Goal: Information Seeking & Learning: Understand process/instructions

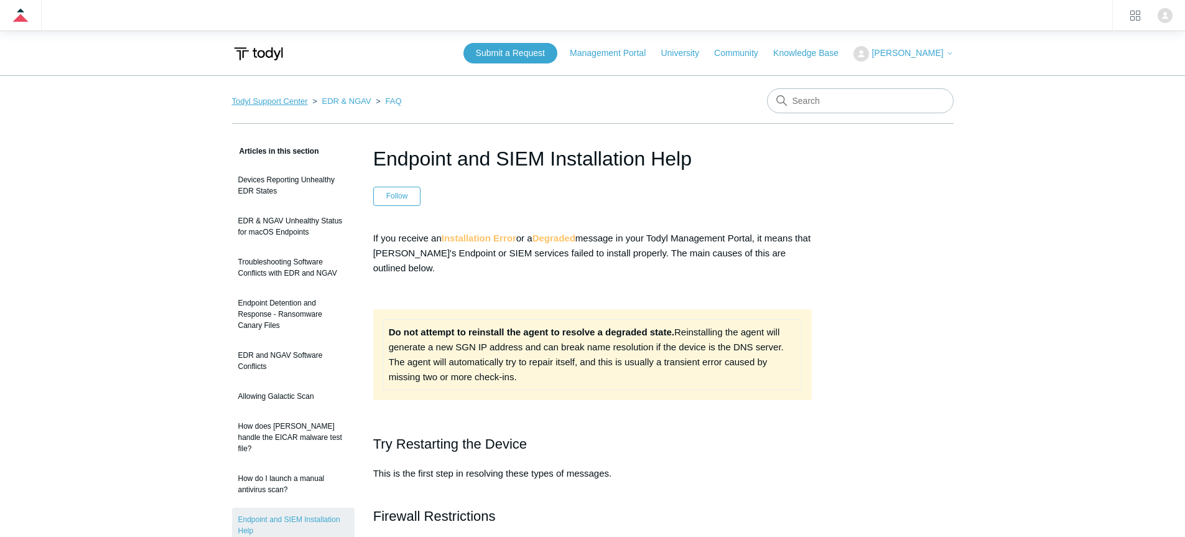
click at [283, 104] on link "Todyl Support Center" at bounding box center [270, 100] width 76 height 9
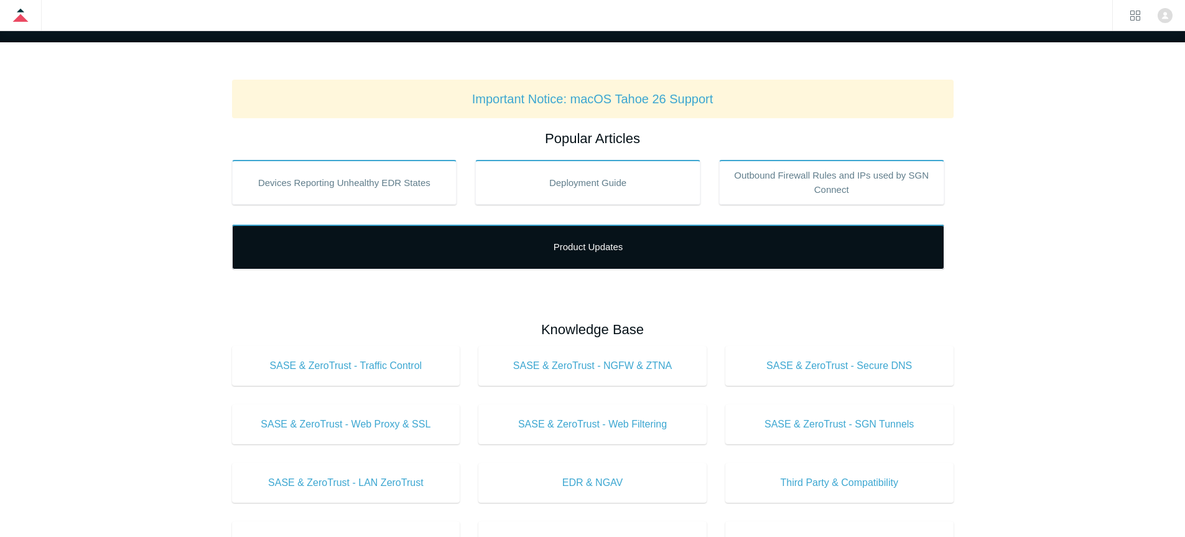
scroll to position [234, 0]
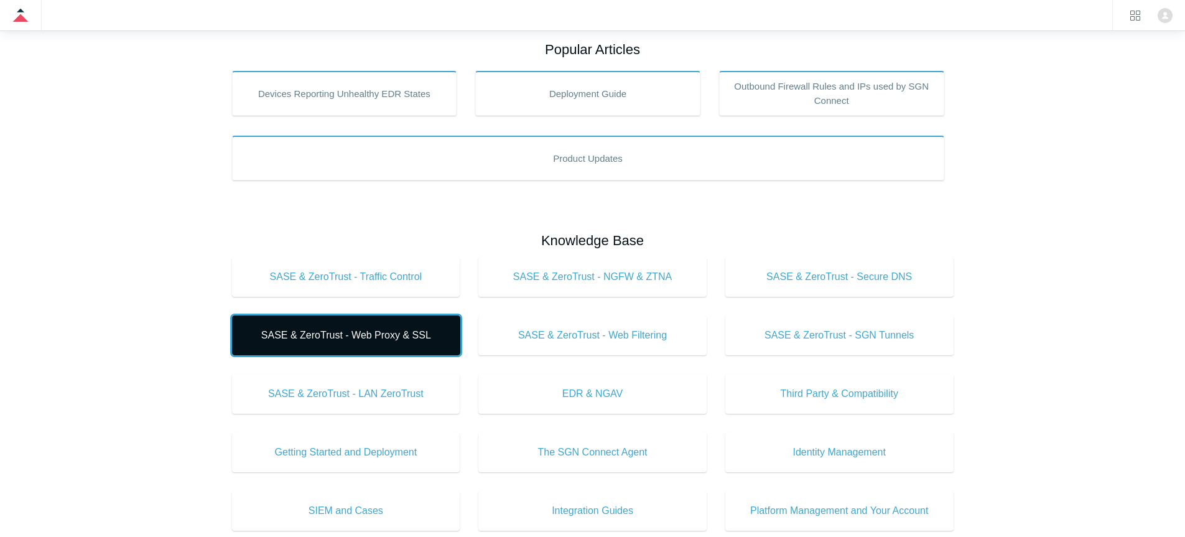
click at [390, 324] on link "SASE & ZeroTrust - Web Proxy & SSL" at bounding box center [346, 335] width 228 height 40
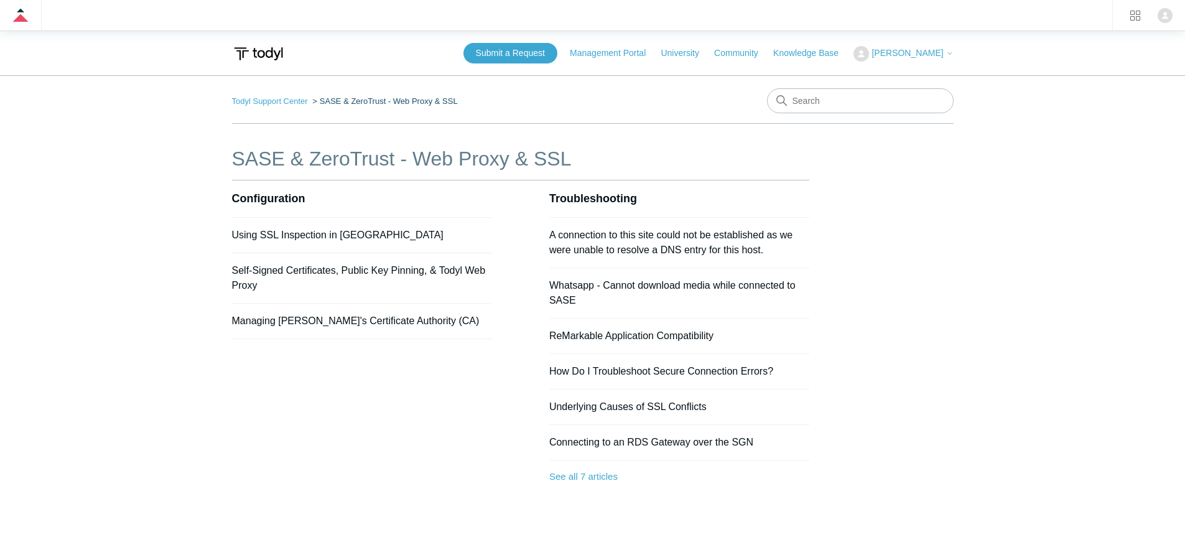
click at [537, 161] on h1 "SASE & ZeroTrust - Web Proxy & SSL" at bounding box center [520, 159] width 577 height 30
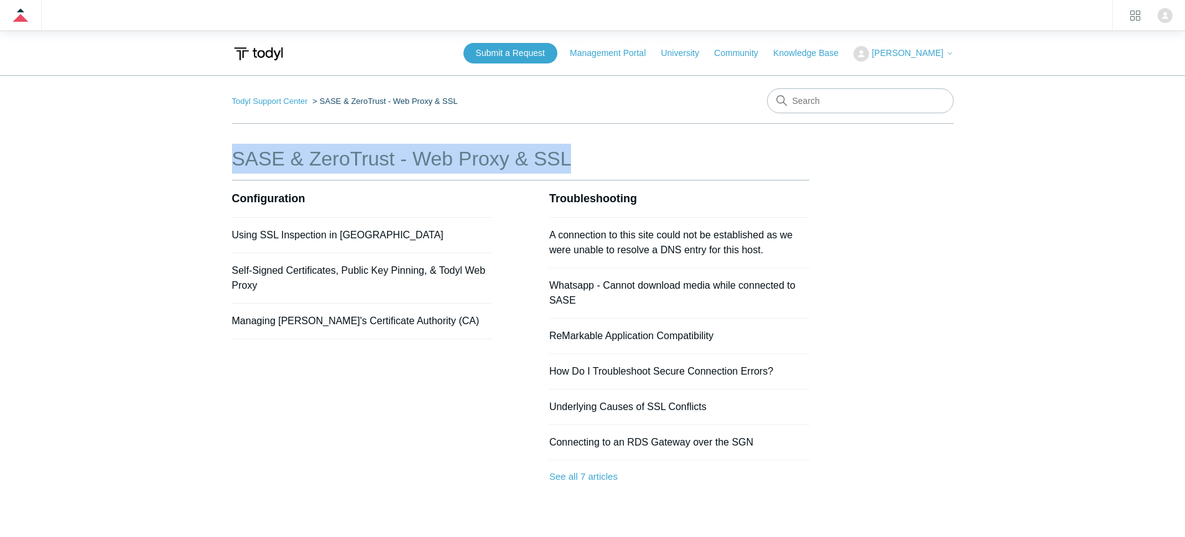
click at [537, 161] on h1 "SASE & ZeroTrust - Web Proxy & SSL" at bounding box center [520, 159] width 577 height 30
copy div "SASE & ZeroTrust - Web Proxy & SSL"
click at [343, 195] on h2 "Configuration" at bounding box center [362, 198] width 260 height 37
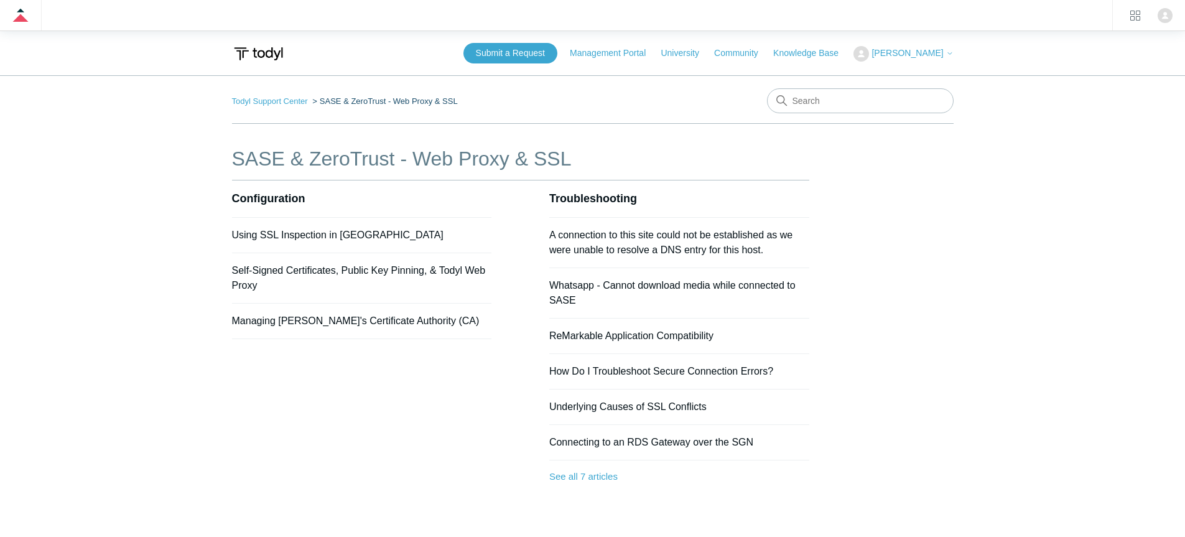
click at [343, 195] on h2 "Configuration" at bounding box center [362, 198] width 260 height 37
copy section "Configuration"
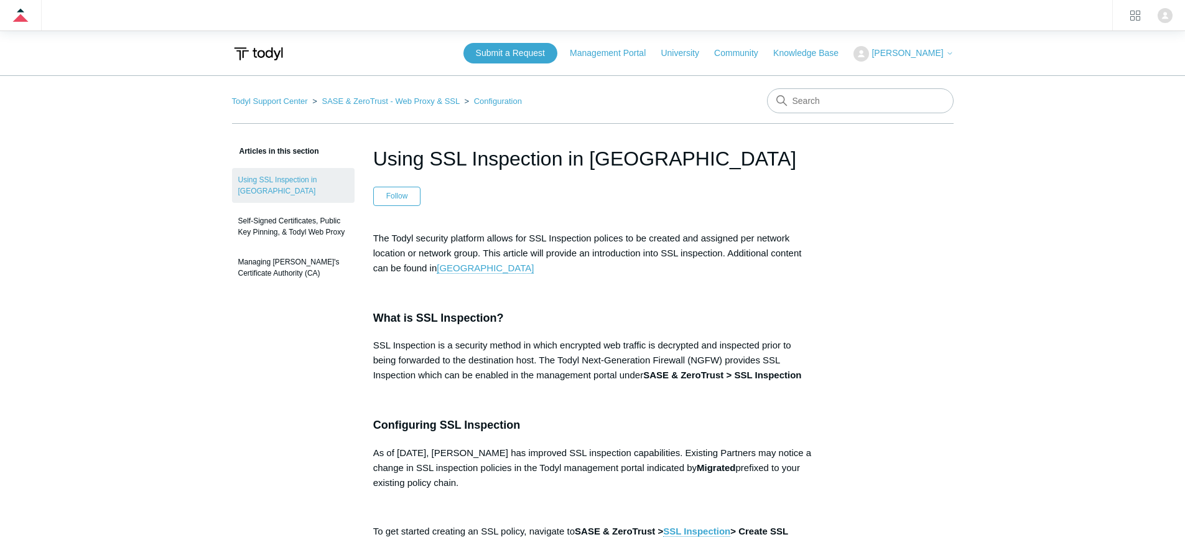
click at [478, 146] on h1 "Using SSL Inspection in [GEOGRAPHIC_DATA]" at bounding box center [592, 159] width 439 height 30
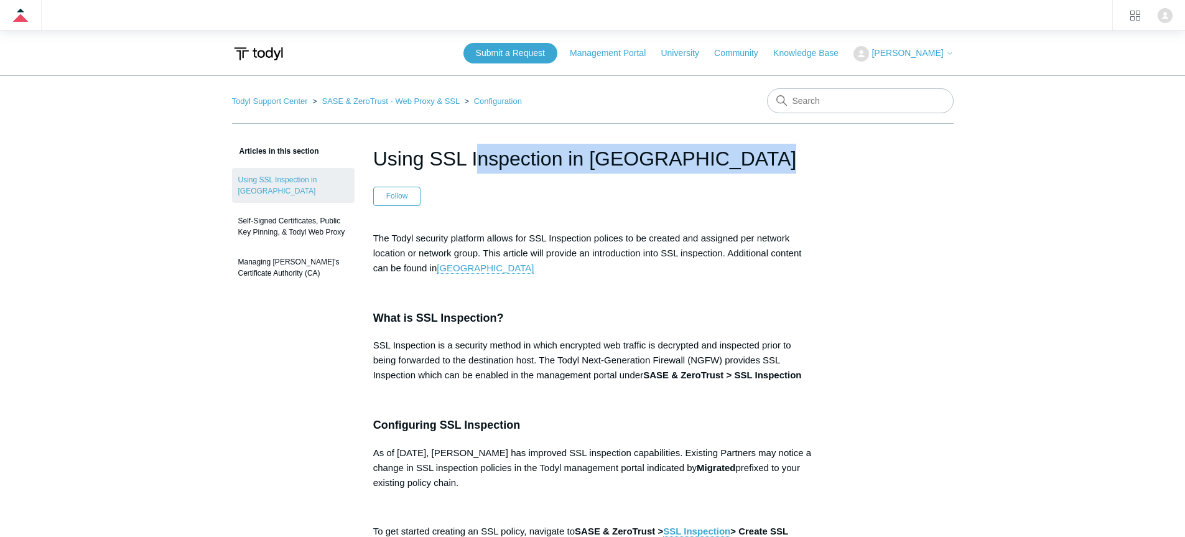
click at [478, 146] on h1 "Using SSL Inspection in [GEOGRAPHIC_DATA]" at bounding box center [592, 159] width 439 height 30
copy header "Using SSL Inspection in [GEOGRAPHIC_DATA]"
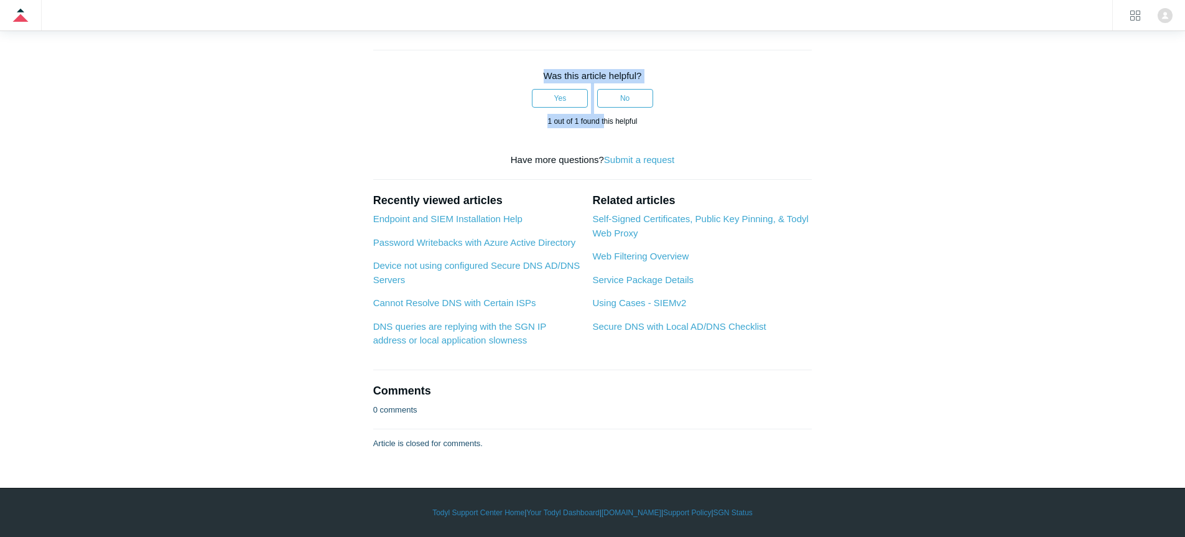
scroll to position [2229, 0]
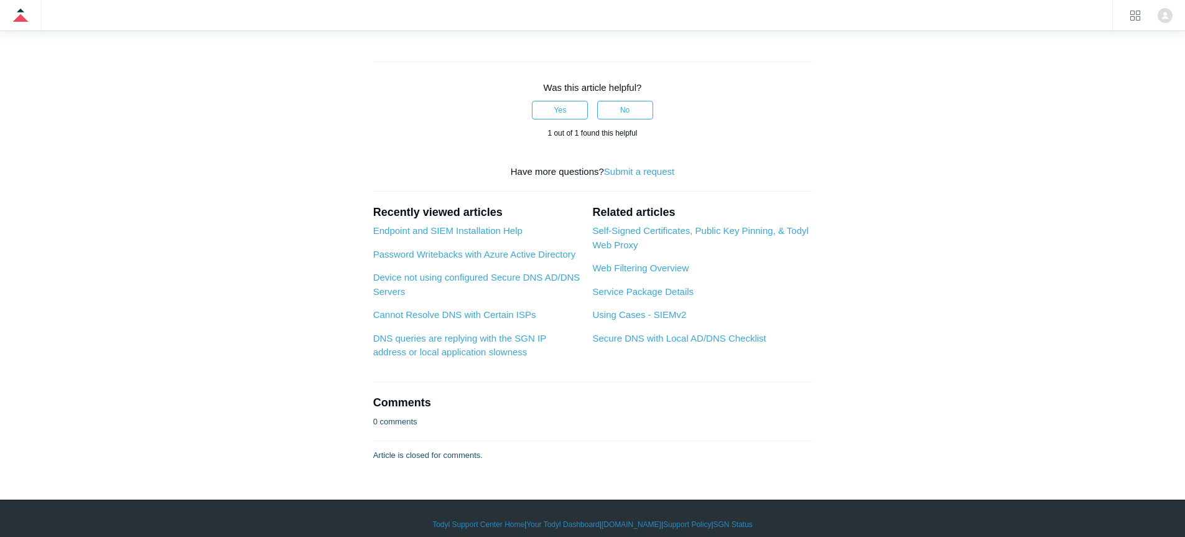
drag, startPoint x: 374, startPoint y: 234, endPoint x: 765, endPoint y: 118, distance: 408.3
copy article "Lor Ipsum dolorsit ametcons adipis eli SED Doeiusmodt incidid ut la etdolor mag…"
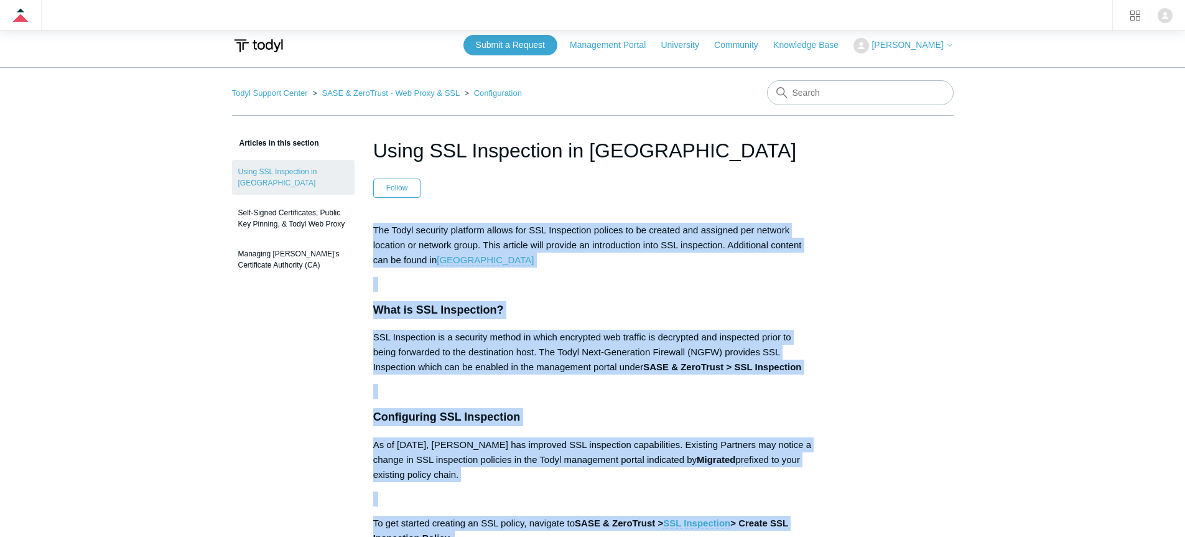
scroll to position [0, 0]
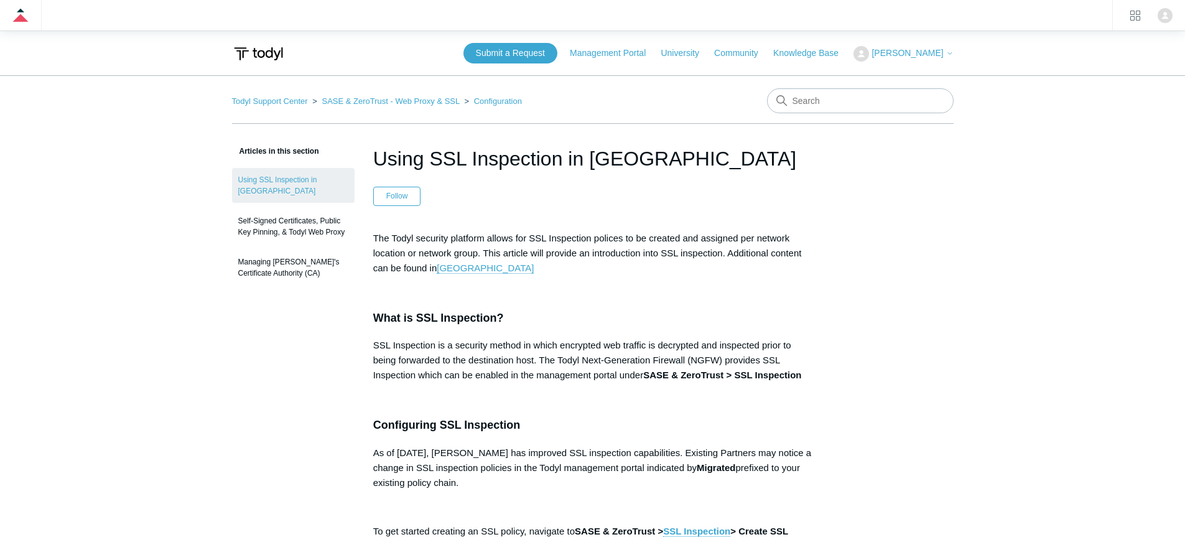
click at [557, 158] on h1 "Using SSL Inspection in [GEOGRAPHIC_DATA]" at bounding box center [592, 159] width 439 height 30
click at [556, 159] on h1 "Using SSL Inspection in [GEOGRAPHIC_DATA]" at bounding box center [592, 159] width 439 height 30
drag, startPoint x: 556, startPoint y: 159, endPoint x: 565, endPoint y: 164, distance: 9.7
click at [555, 160] on h1 "Using SSL Inspection in [GEOGRAPHIC_DATA]" at bounding box center [592, 159] width 439 height 30
click at [629, 154] on h1 "Using SSL Inspection in [GEOGRAPHIC_DATA]" at bounding box center [592, 159] width 439 height 30
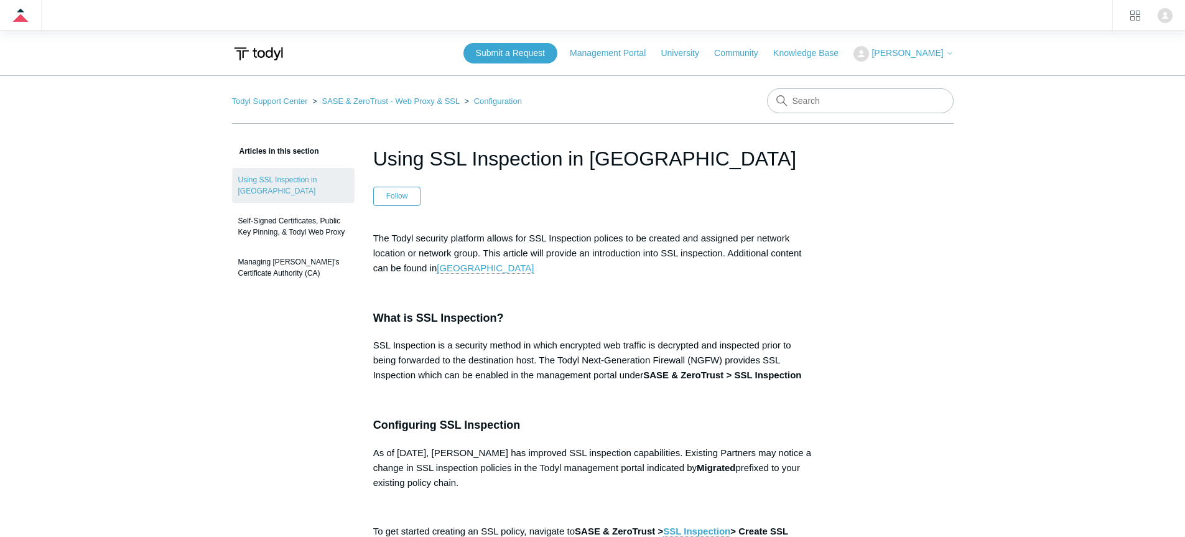
click at [629, 154] on h1 "Using SSL Inspection in [GEOGRAPHIC_DATA]" at bounding box center [592, 159] width 439 height 30
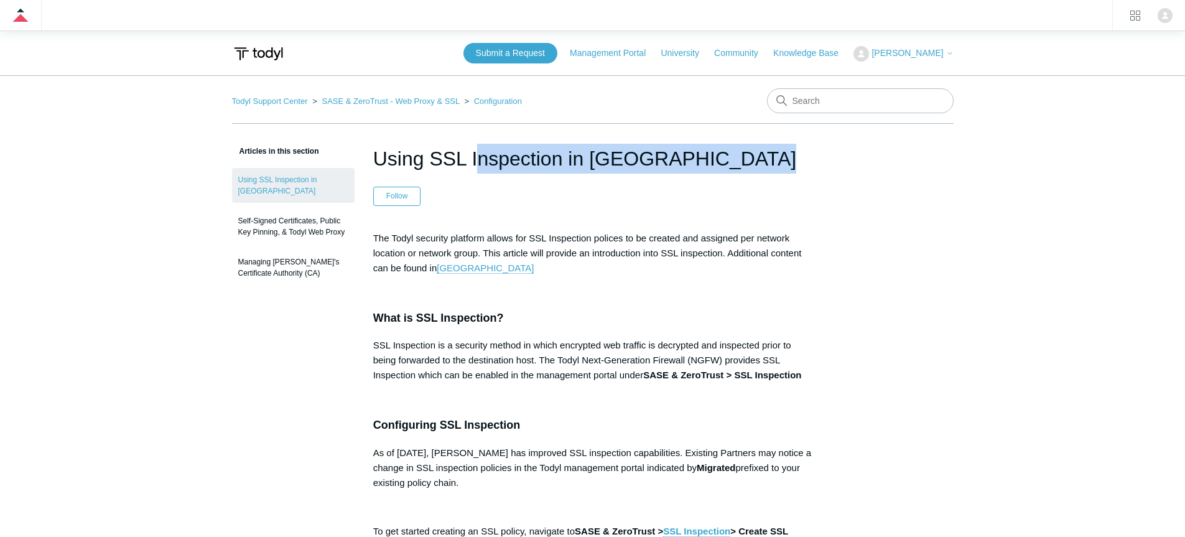
click at [629, 154] on h1 "Using SSL Inspection in [GEOGRAPHIC_DATA]" at bounding box center [592, 159] width 439 height 30
copy header "Using SSL Inspection in [GEOGRAPHIC_DATA]"
click at [294, 218] on link "Self-Signed Certificates, Public Key Pinning, & Todyl Web Proxy" at bounding box center [293, 226] width 123 height 35
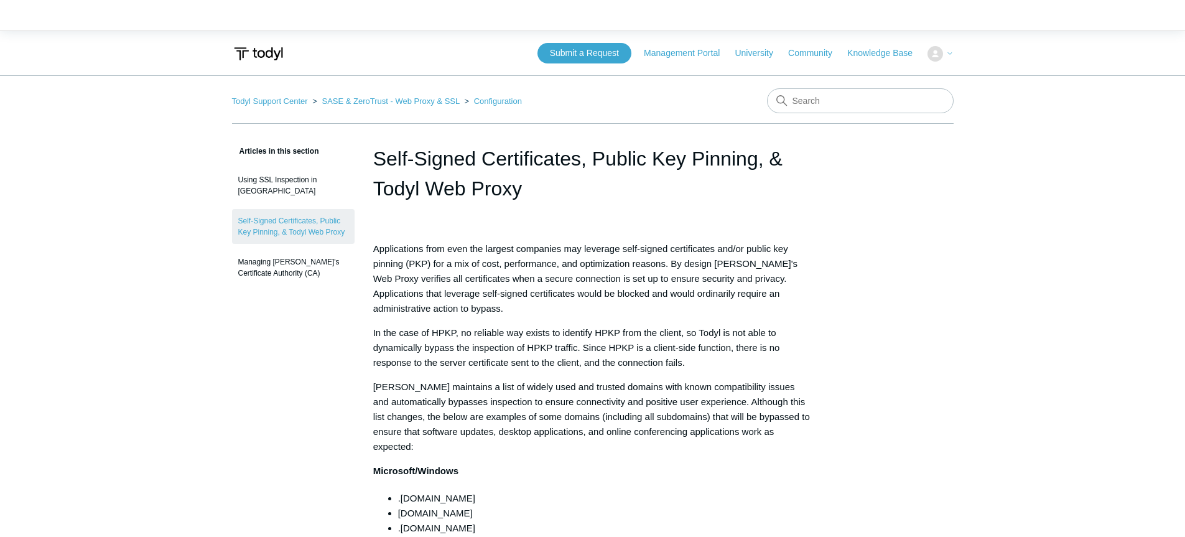
click at [513, 159] on h1 "Self-Signed Certificates, Public Key Pinning, & Todyl Web Proxy" at bounding box center [592, 174] width 439 height 60
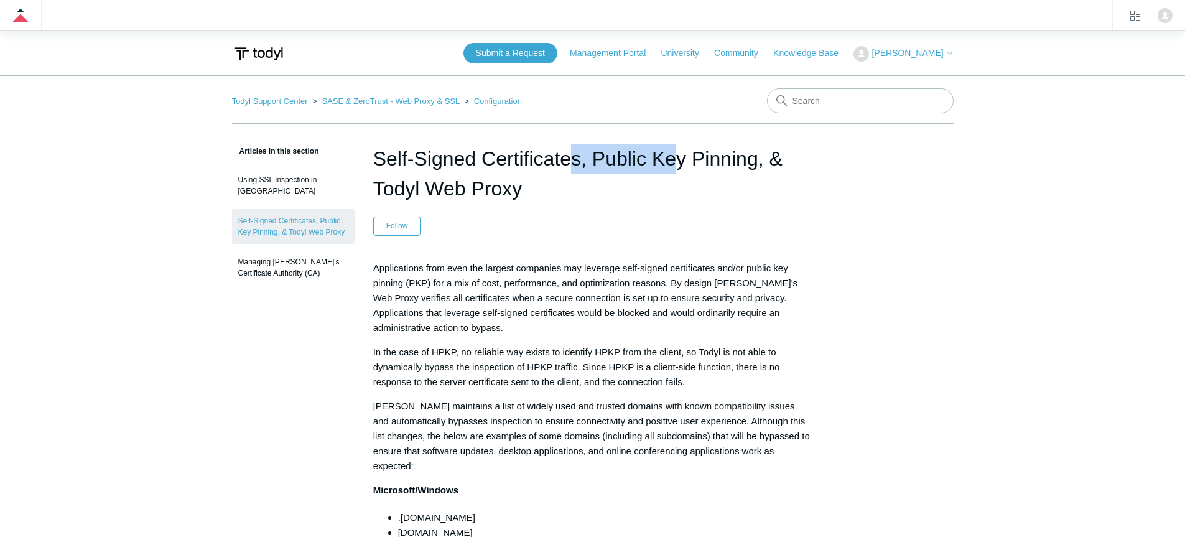
click at [513, 159] on h1 "Self-Signed Certificates, Public Key Pinning, & Todyl Web Proxy" at bounding box center [592, 174] width 439 height 60
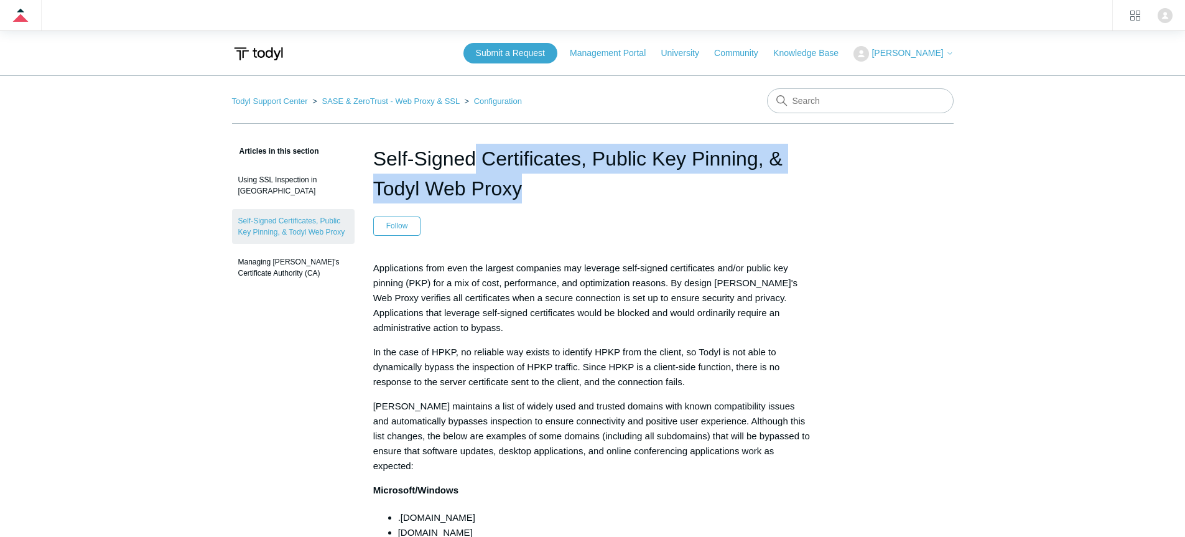
click at [513, 159] on h1 "Self-Signed Certificates, Public Key Pinning, & Todyl Web Proxy" at bounding box center [592, 174] width 439 height 60
copy header "Self-Signed Certificates, Public Key Pinning, & Todyl Web Proxy"
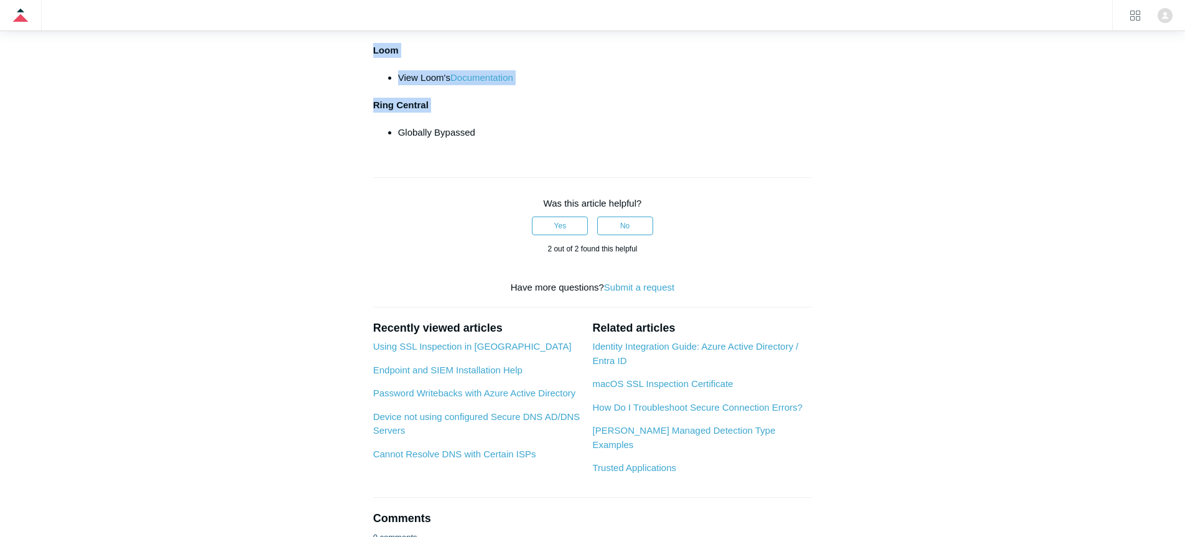
scroll to position [1682, 0]
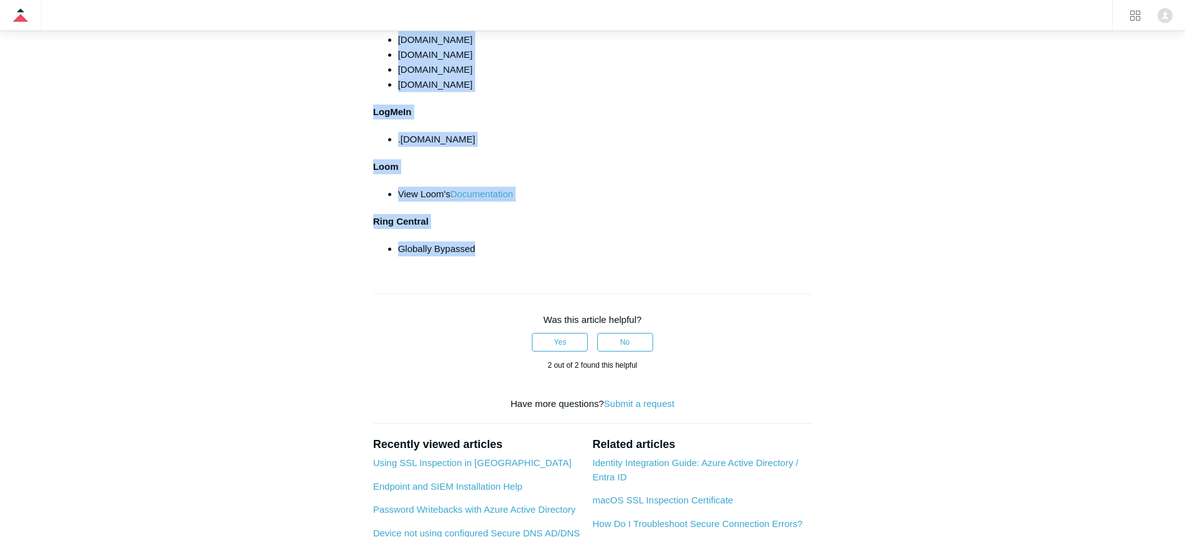
drag, startPoint x: 440, startPoint y: 255, endPoint x: 568, endPoint y: 259, distance: 127.6
copy article "Applications from even the largest companies may leverage self-signed certifica…"
